Goal: Task Accomplishment & Management: Use online tool/utility

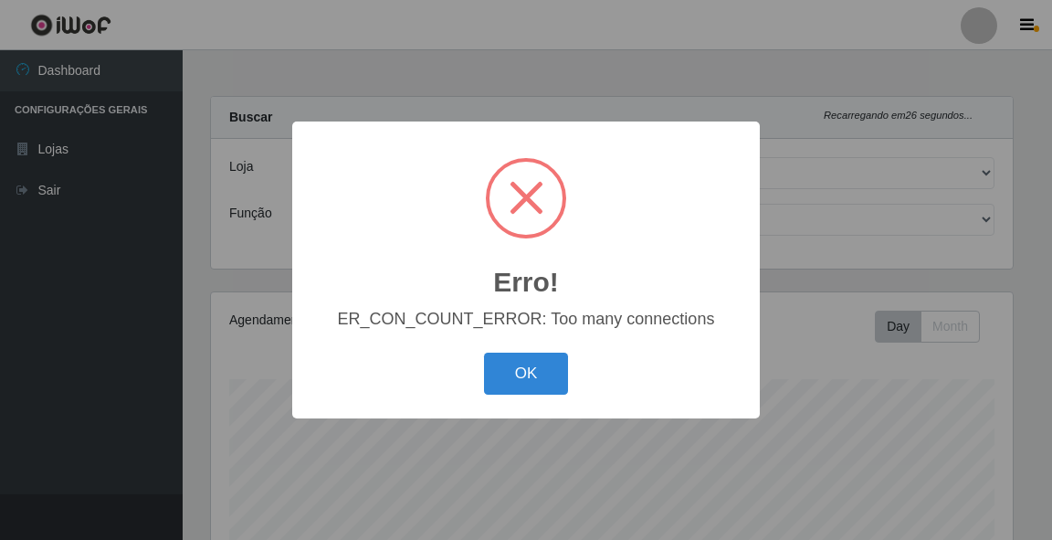
select select "79"
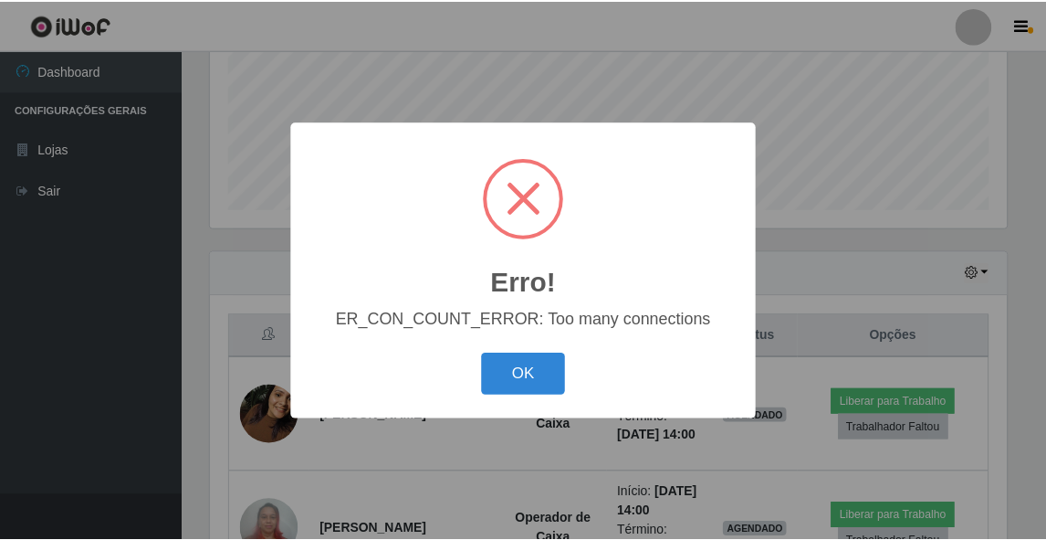
scroll to position [379, 802]
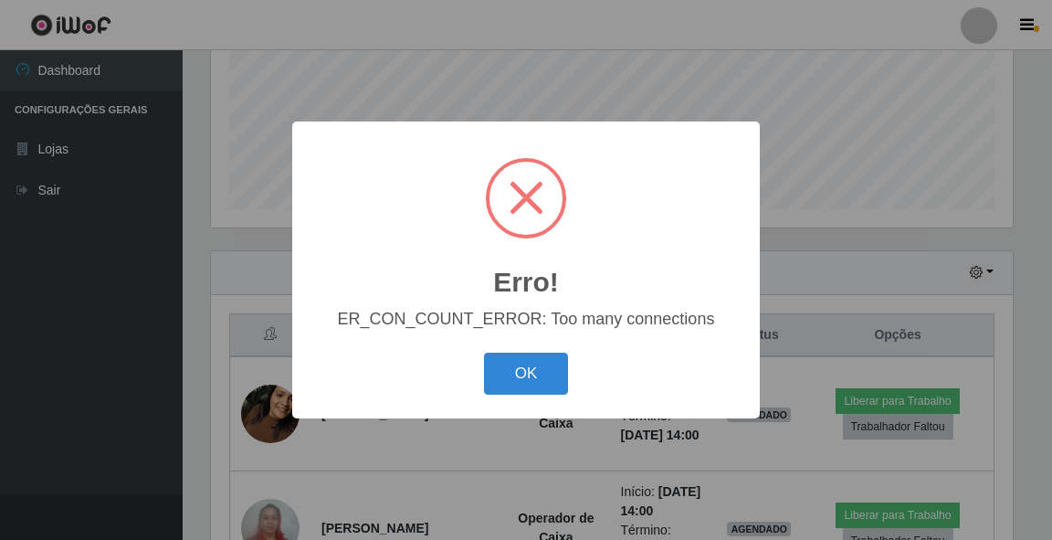
click at [682, 183] on div "Erro! ×" at bounding box center [525, 225] width 431 height 170
click at [516, 185] on span at bounding box center [527, 198] width 34 height 34
click at [520, 368] on button "OK" at bounding box center [526, 373] width 85 height 43
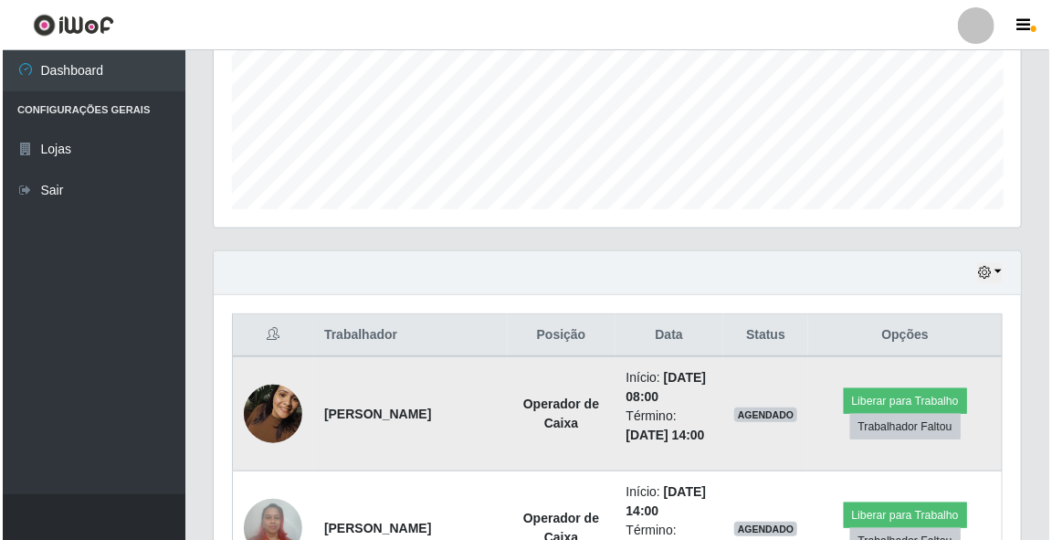
scroll to position [517, 0]
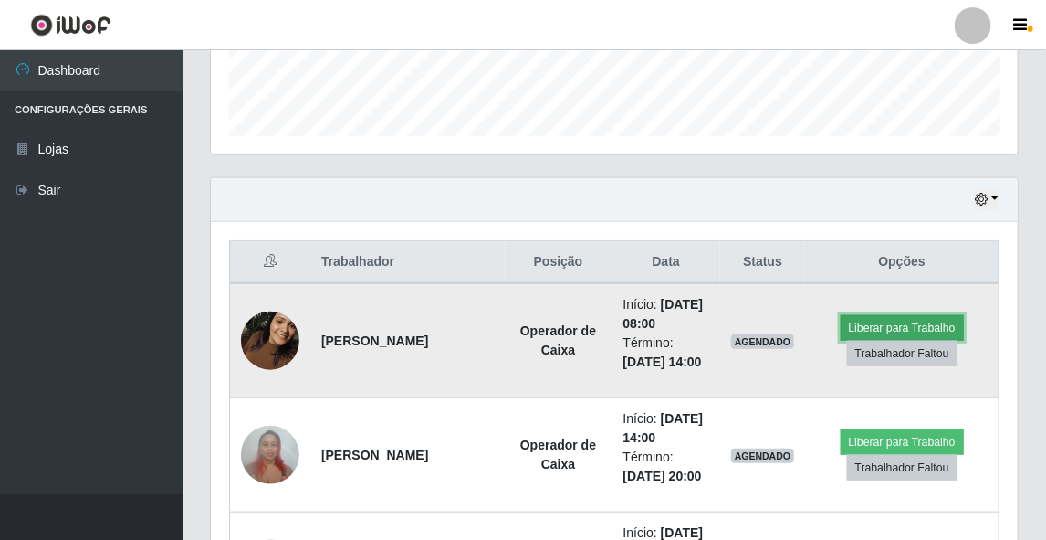
click at [906, 321] on button "Liberar para Trabalho" at bounding box center [902, 328] width 123 height 26
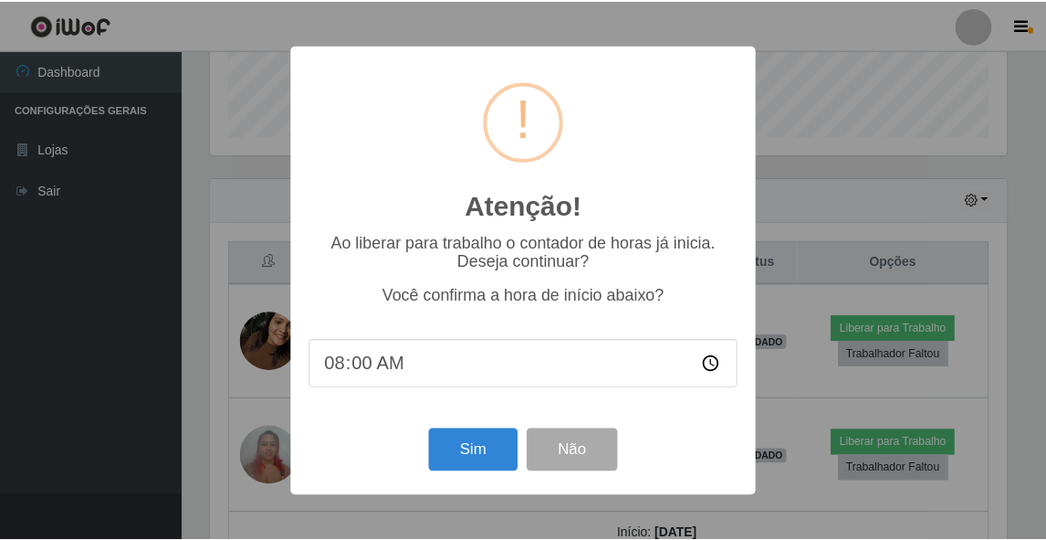
scroll to position [379, 802]
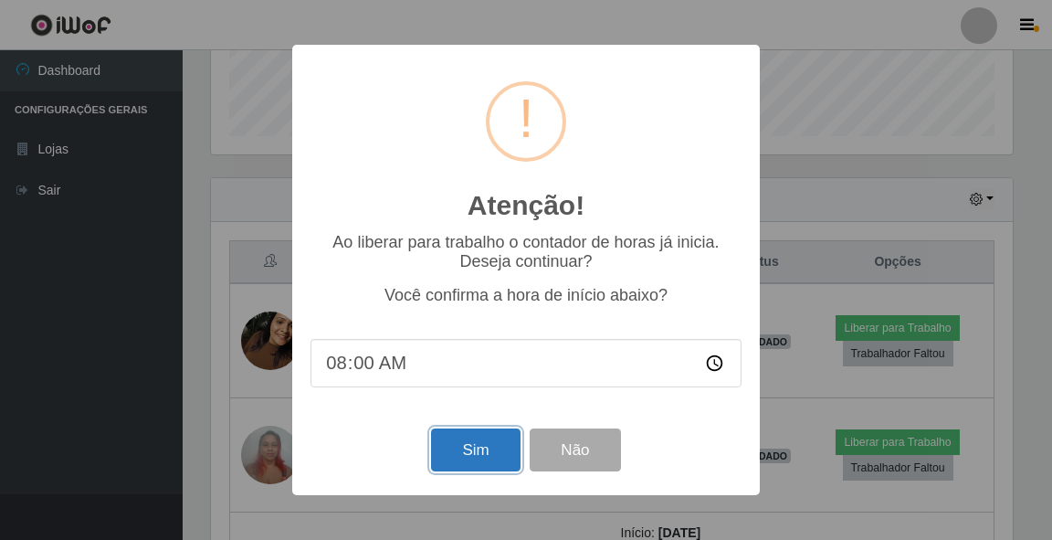
click at [492, 452] on button "Sim" at bounding box center [475, 449] width 89 height 43
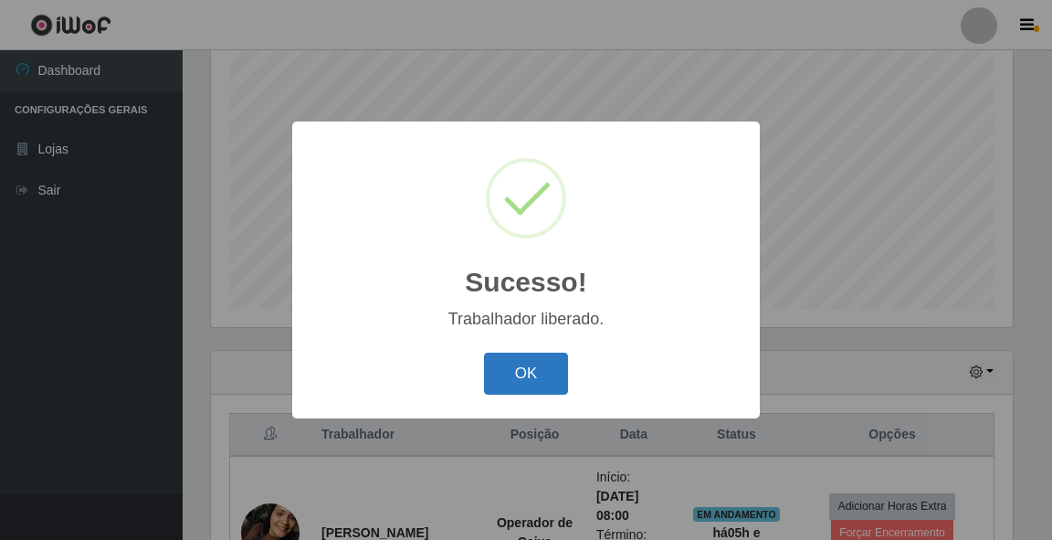
click at [524, 373] on button "OK" at bounding box center [526, 373] width 85 height 43
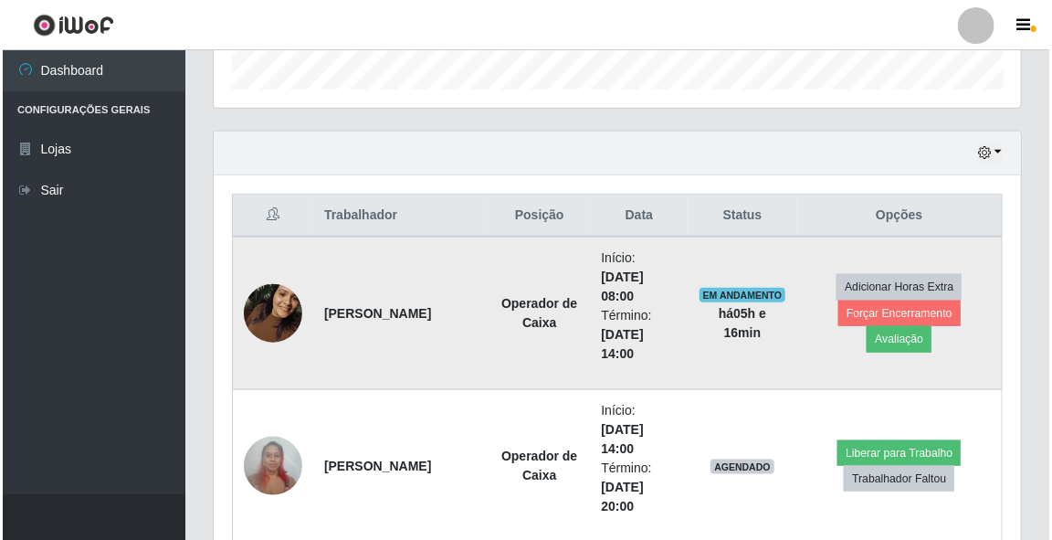
scroll to position [636, 0]
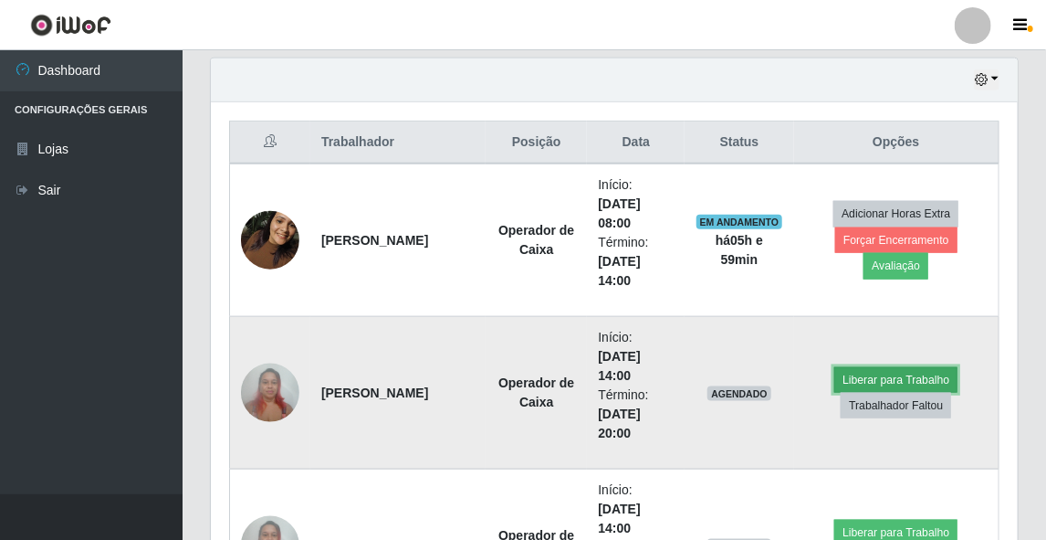
click at [866, 380] on button "Liberar para Trabalho" at bounding box center [896, 380] width 123 height 26
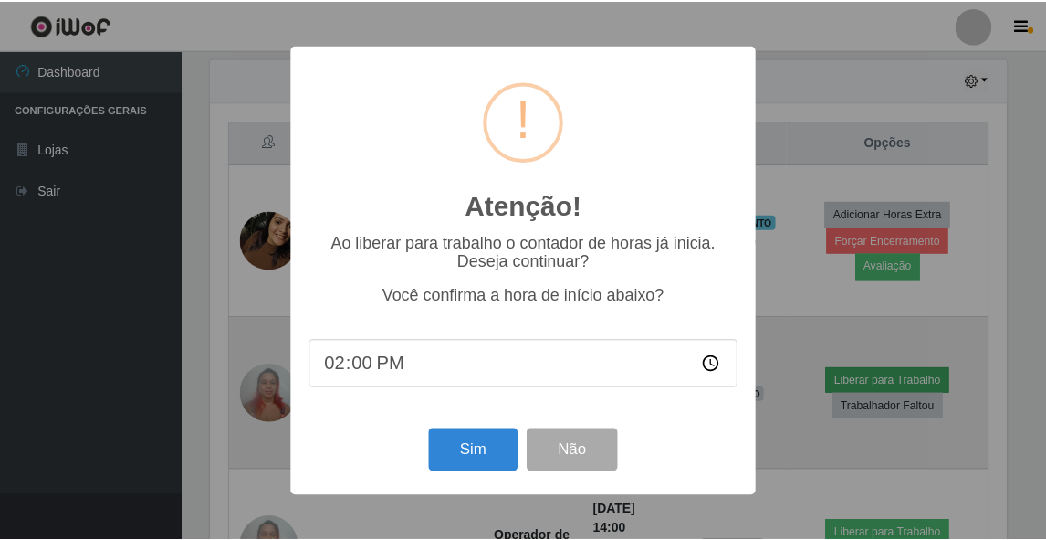
scroll to position [379, 802]
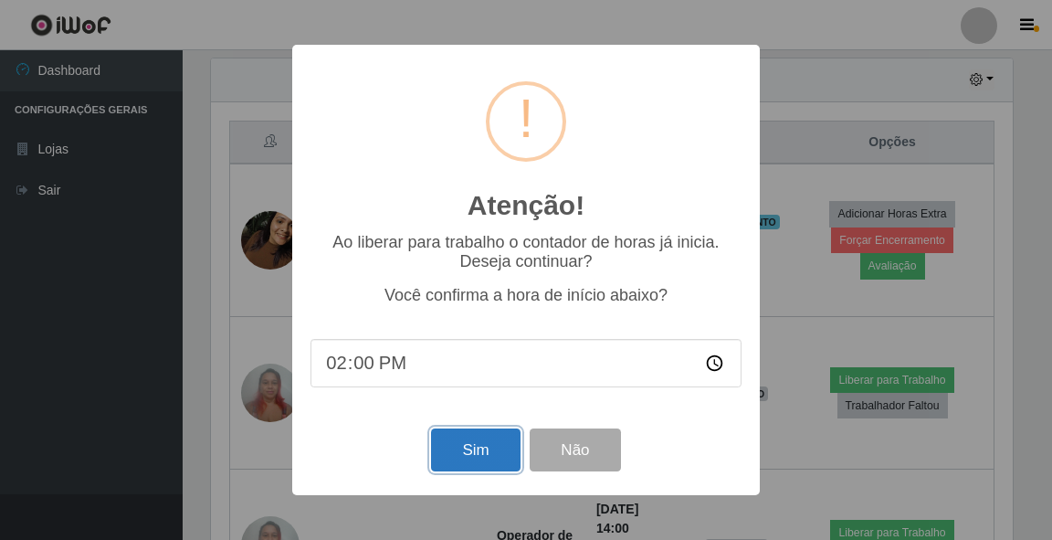
click at [464, 460] on button "Sim" at bounding box center [475, 449] width 89 height 43
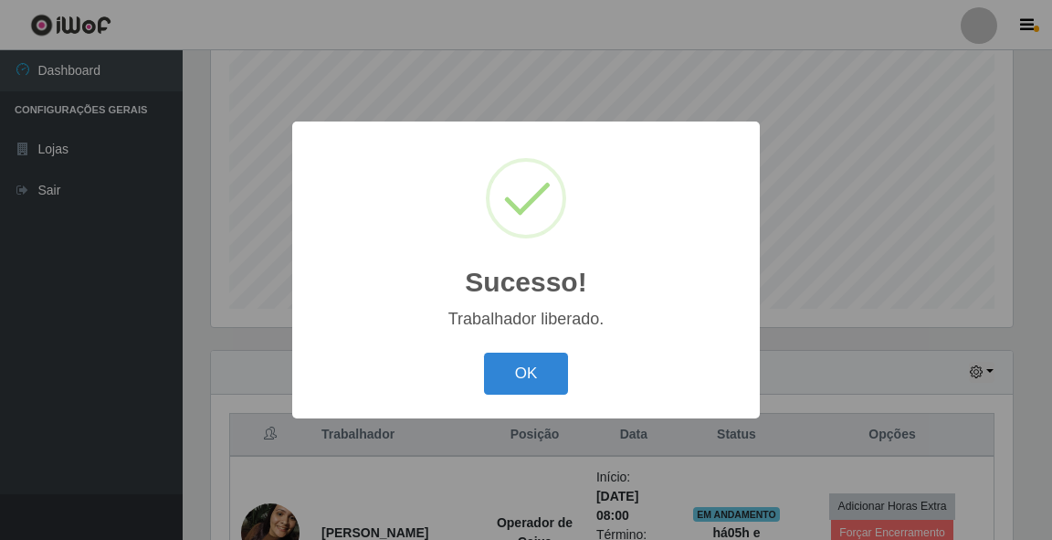
click at [552, 387] on button "OK" at bounding box center [526, 373] width 85 height 43
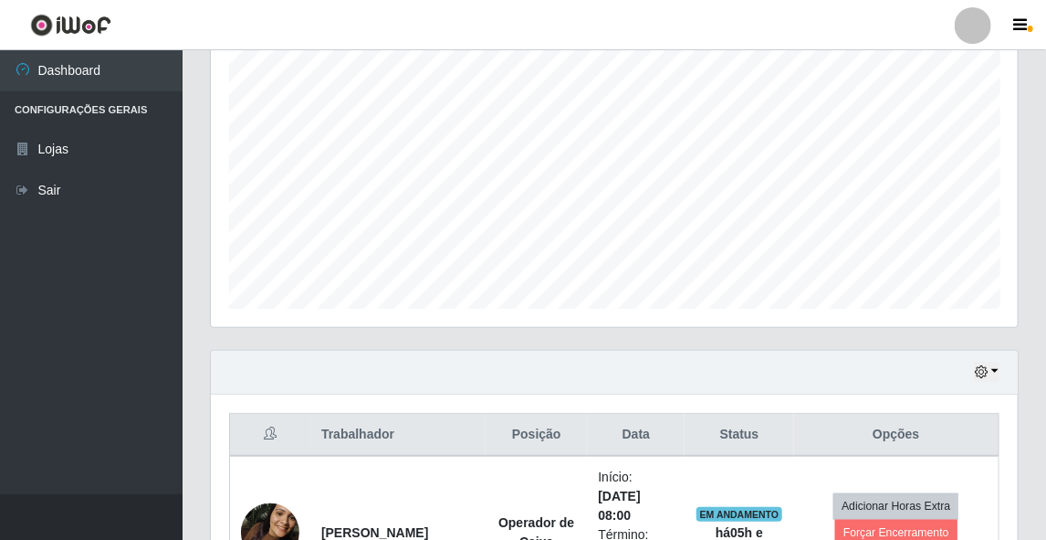
scroll to position [490, 0]
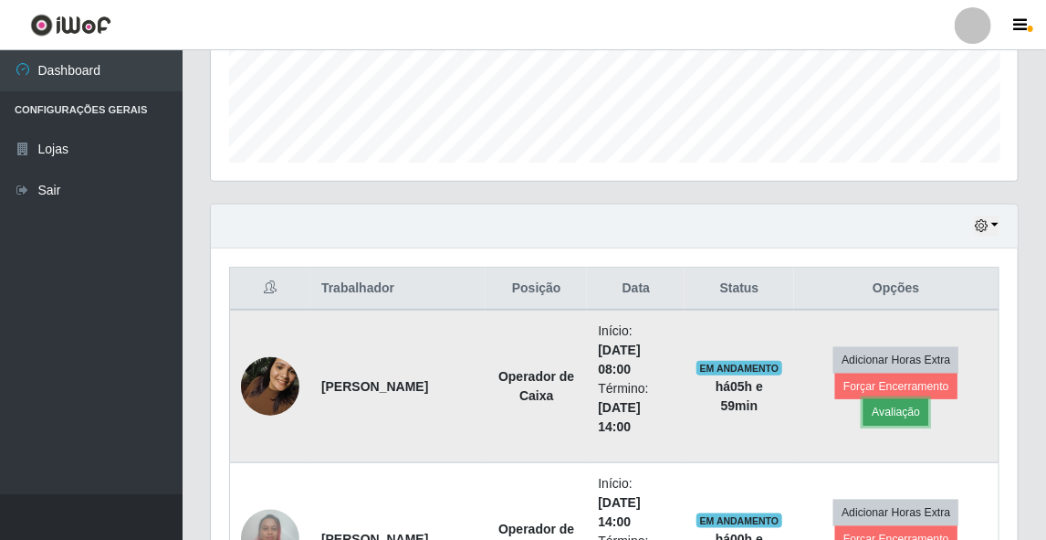
click at [929, 401] on button "Avaliação" at bounding box center [896, 412] width 65 height 26
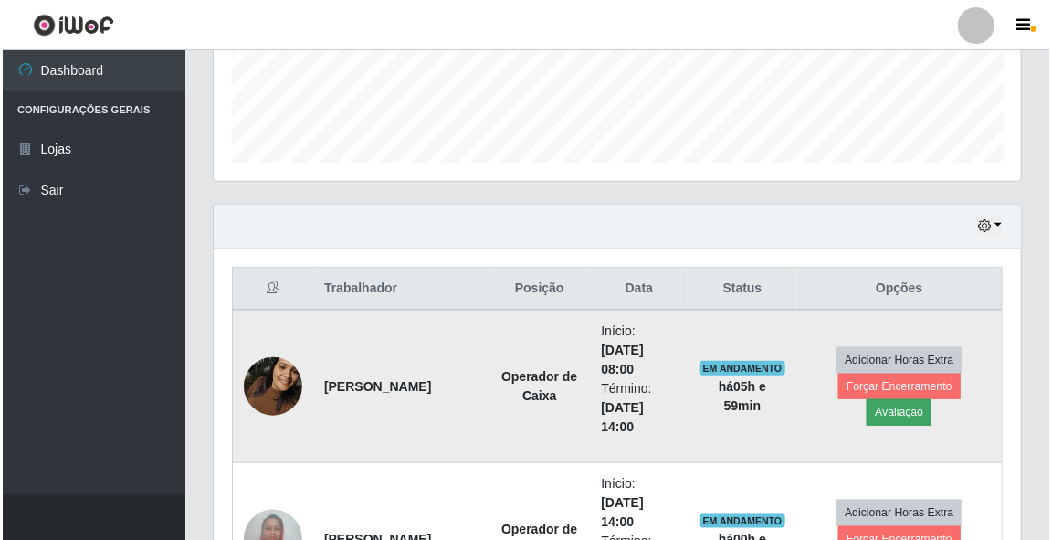
scroll to position [379, 802]
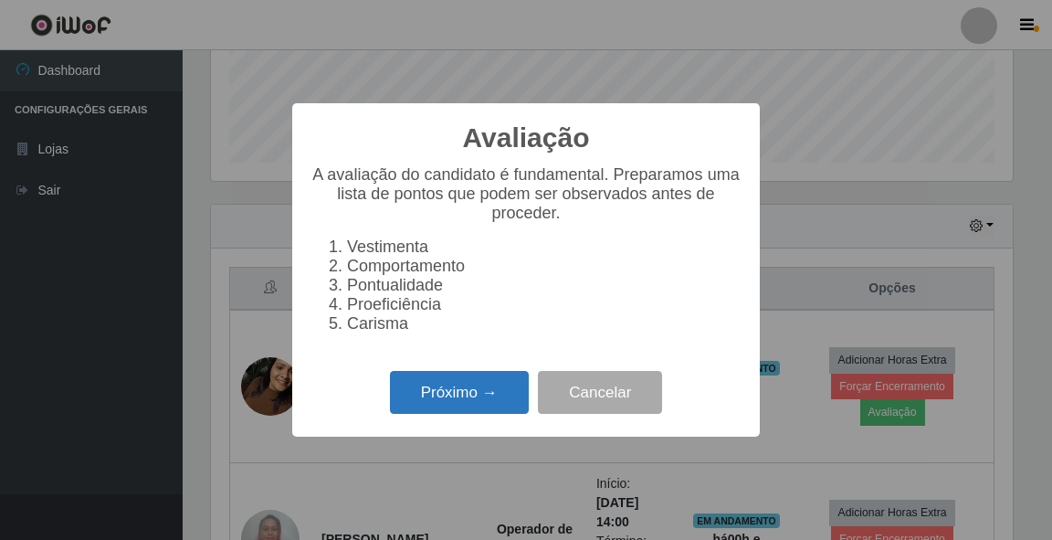
click at [486, 405] on button "Próximo →" at bounding box center [459, 392] width 139 height 43
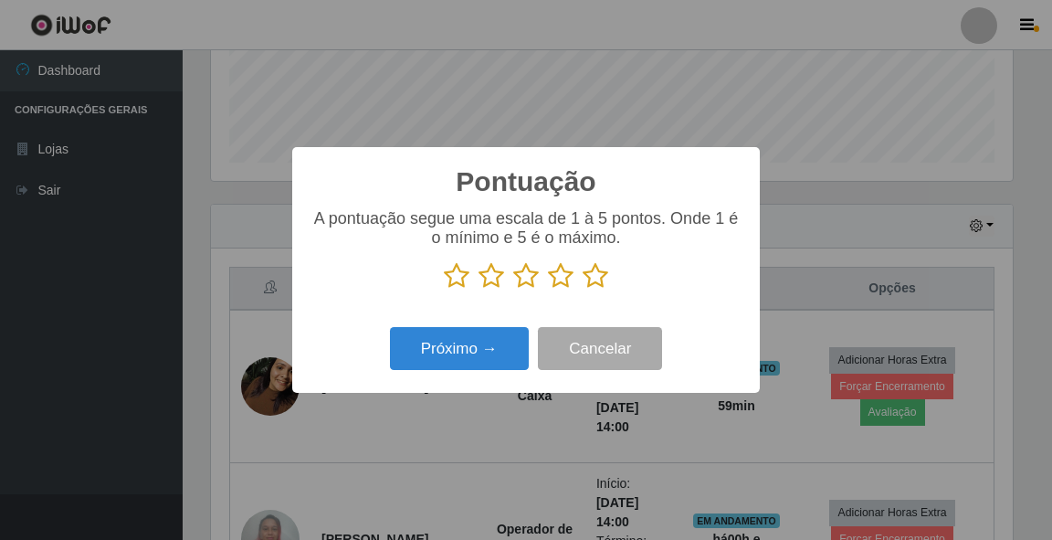
click at [599, 280] on icon at bounding box center [596, 275] width 26 height 27
click at [583, 289] on input "radio" at bounding box center [583, 289] width 0 height 0
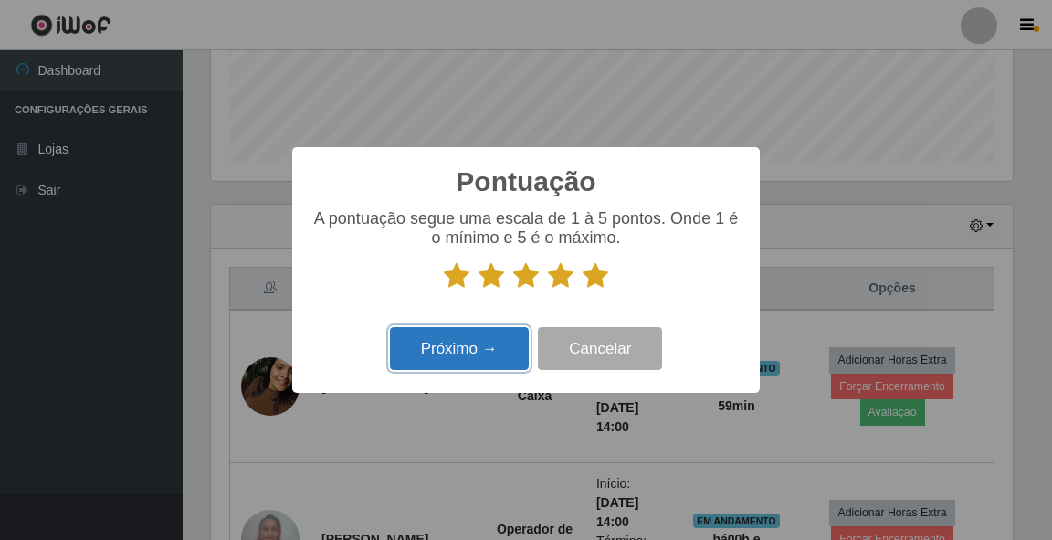
click at [476, 352] on button "Próximo →" at bounding box center [459, 348] width 139 height 43
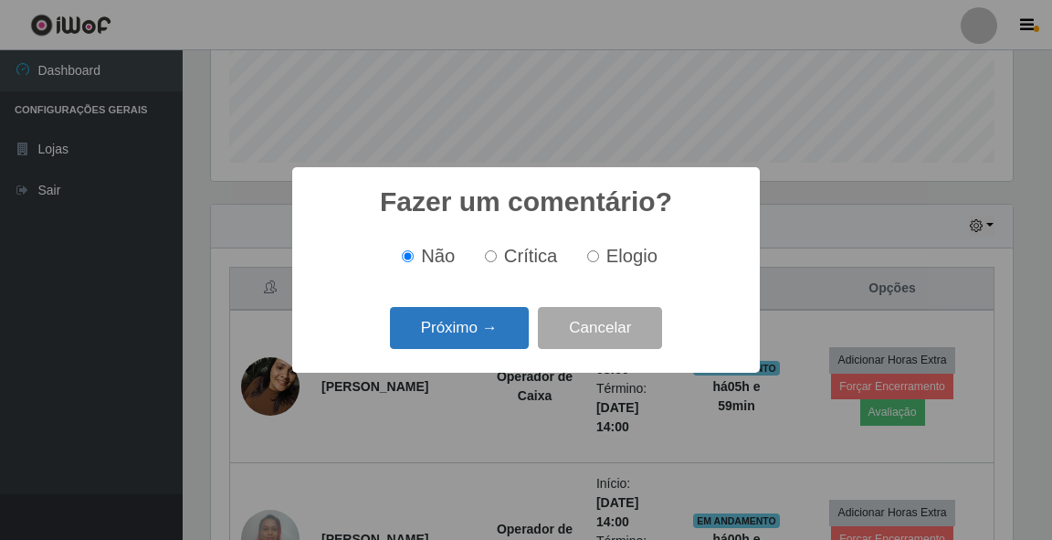
click at [468, 333] on button "Próximo →" at bounding box center [459, 328] width 139 height 43
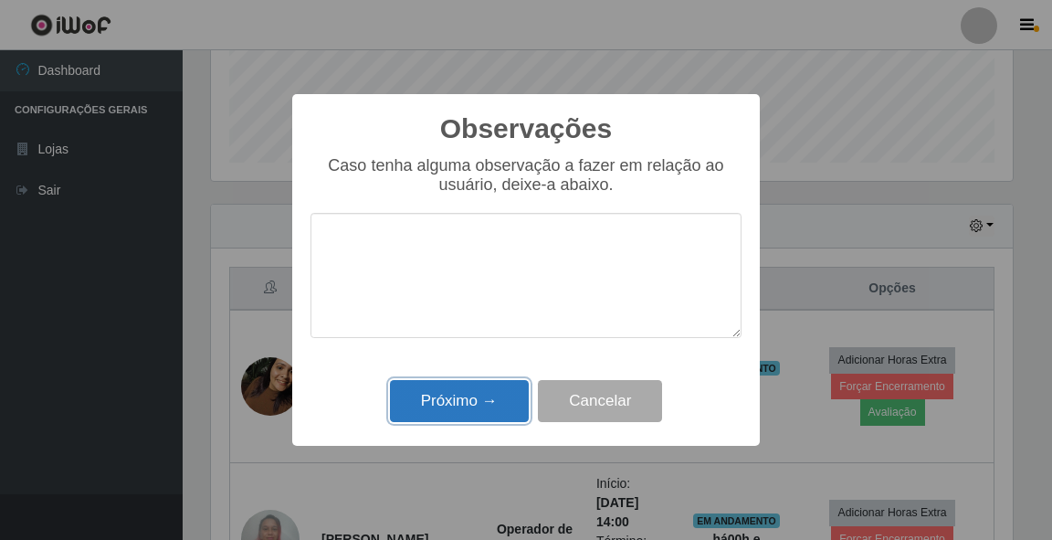
click at [486, 402] on button "Próximo →" at bounding box center [459, 401] width 139 height 43
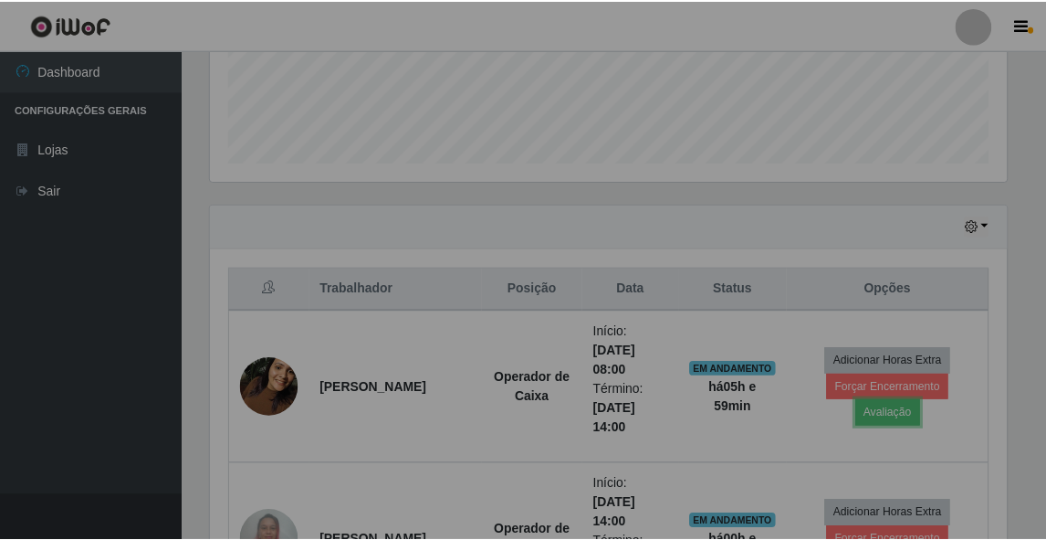
scroll to position [379, 807]
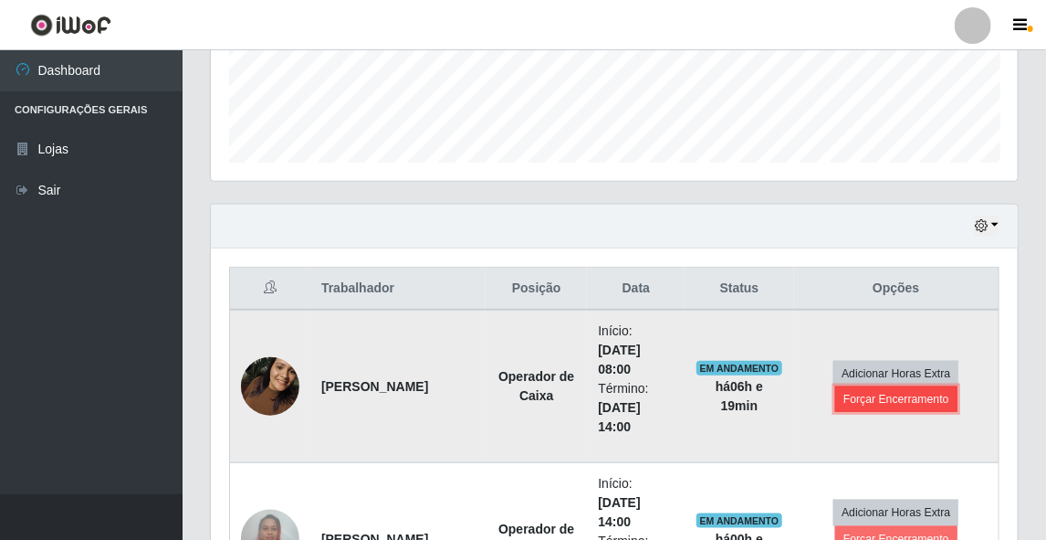
click at [885, 391] on button "Forçar Encerramento" at bounding box center [897, 399] width 122 height 26
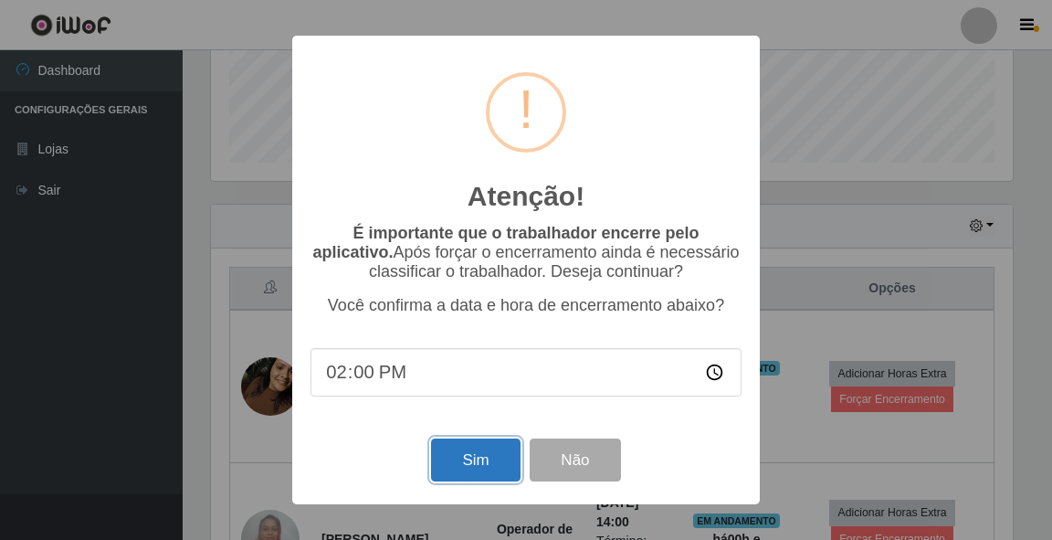
click at [485, 464] on button "Sim" at bounding box center [475, 459] width 89 height 43
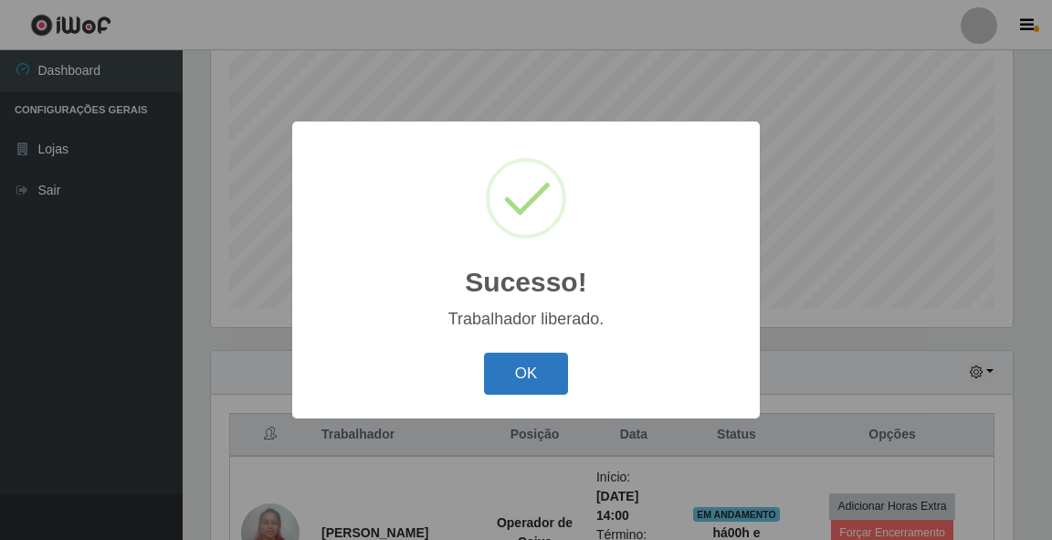
click at [522, 379] on button "OK" at bounding box center [526, 373] width 85 height 43
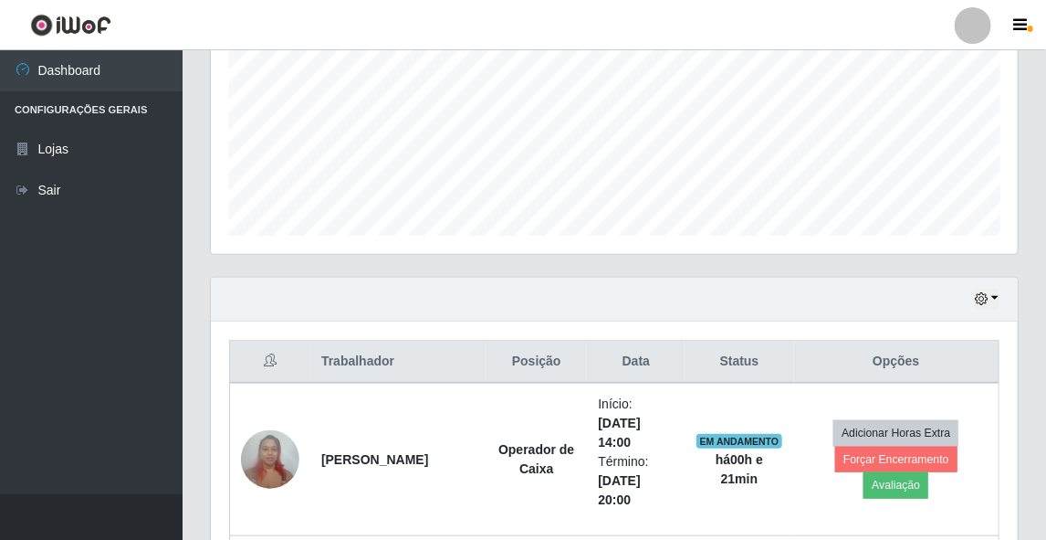
scroll to position [563, 0]
